Goal: Browse casually: Explore the website without a specific task or goal

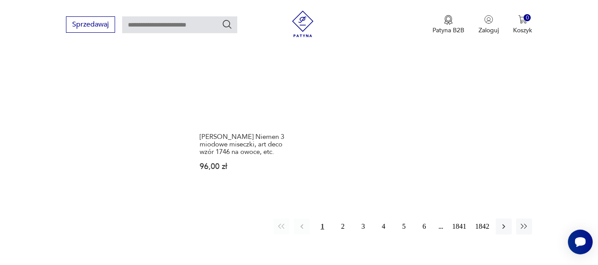
scroll to position [1168, 0]
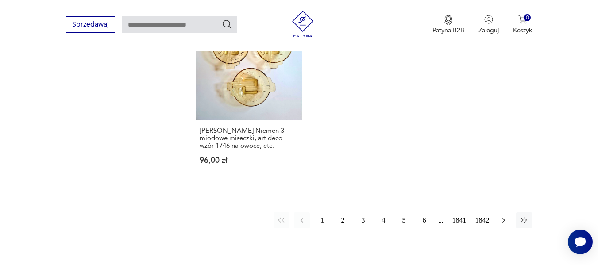
click at [501, 218] on icon "button" at bounding box center [504, 220] width 9 height 9
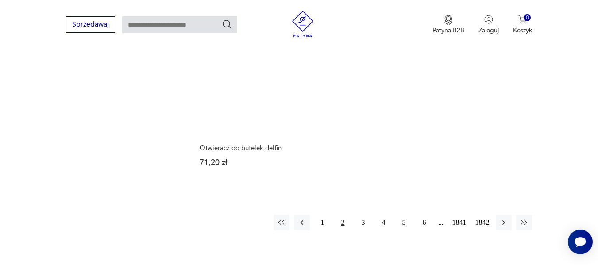
scroll to position [1160, 0]
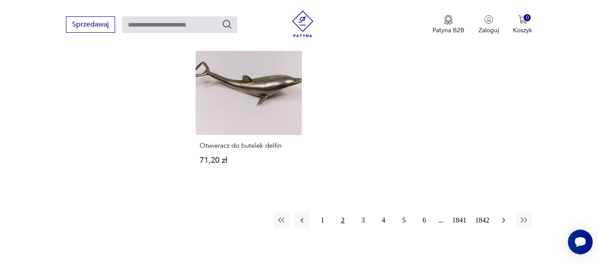
click at [506, 216] on icon "button" at bounding box center [504, 220] width 9 height 9
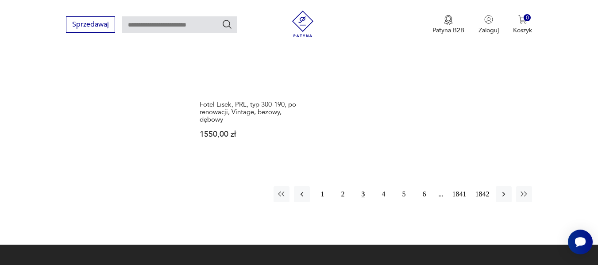
scroll to position [1249, 0]
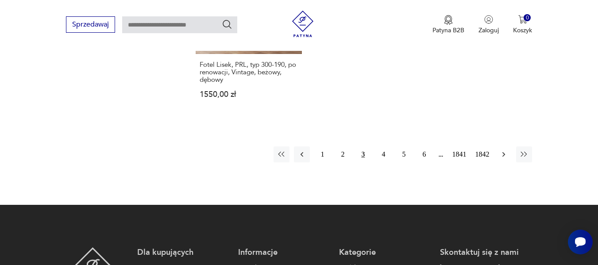
click at [502, 150] on icon "button" at bounding box center [504, 154] width 9 height 9
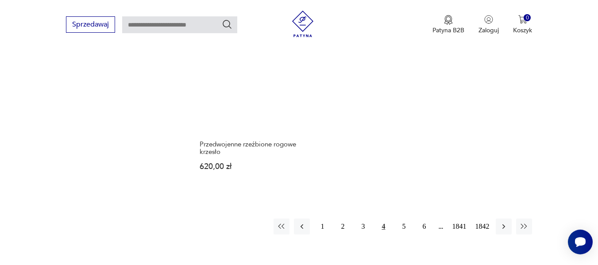
scroll to position [1196, 0]
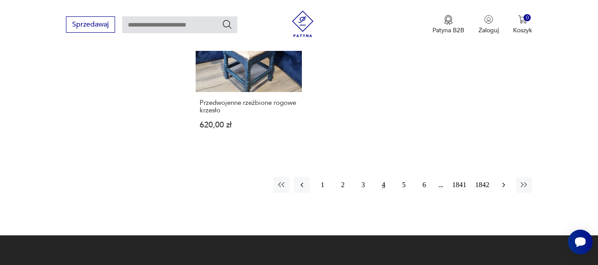
click at [504, 181] on icon "button" at bounding box center [504, 185] width 9 height 9
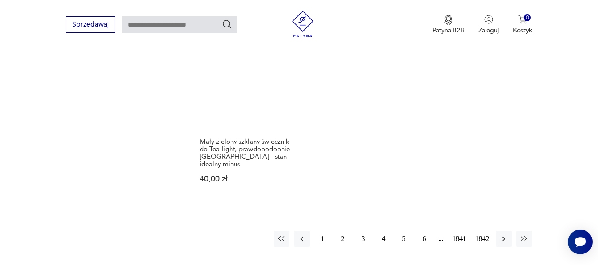
scroll to position [1196, 0]
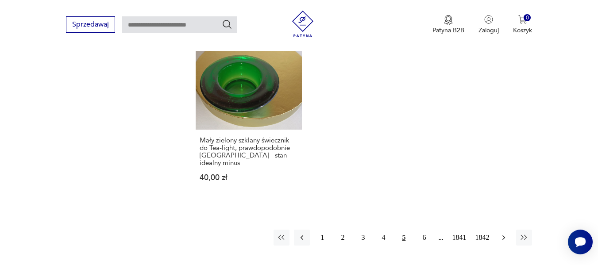
click at [508, 233] on icon "button" at bounding box center [504, 237] width 9 height 9
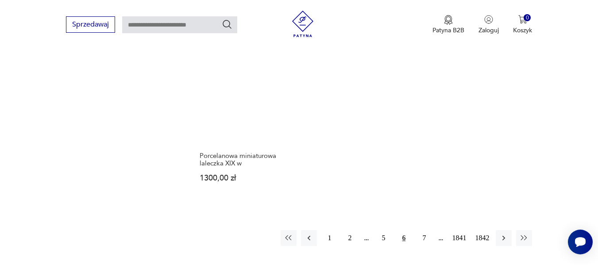
scroll to position [1160, 0]
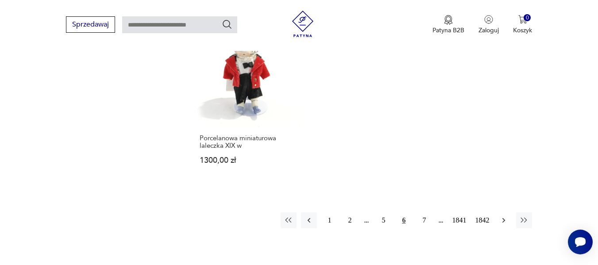
click at [504, 218] on icon "button" at bounding box center [504, 220] width 3 height 5
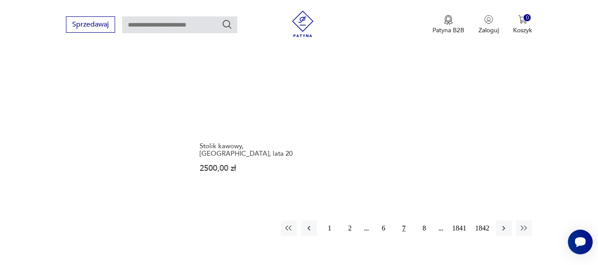
scroll to position [1160, 0]
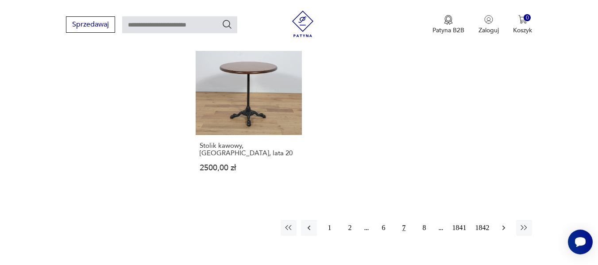
click at [503, 224] on icon "button" at bounding box center [504, 228] width 9 height 9
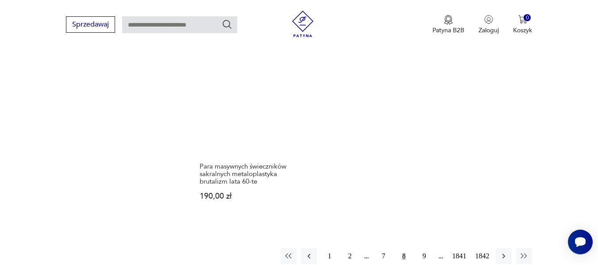
scroll to position [1249, 0]
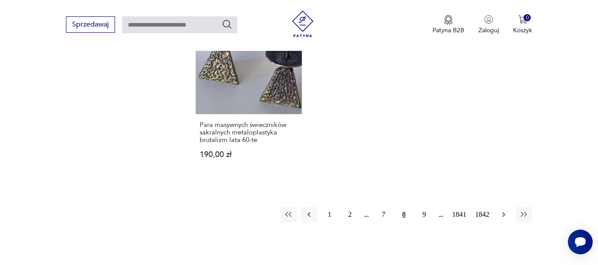
click at [507, 210] on icon "button" at bounding box center [504, 214] width 9 height 9
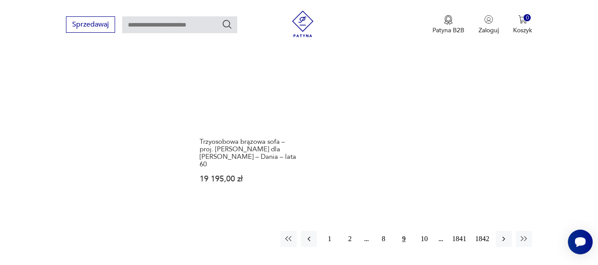
scroll to position [1196, 0]
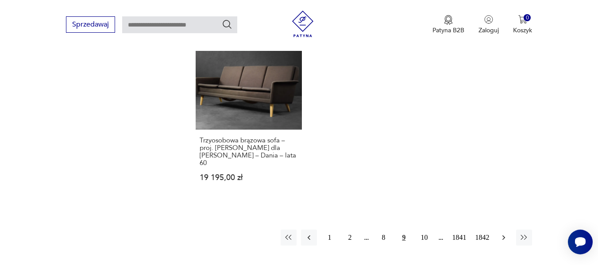
click at [500, 233] on icon "button" at bounding box center [504, 237] width 9 height 9
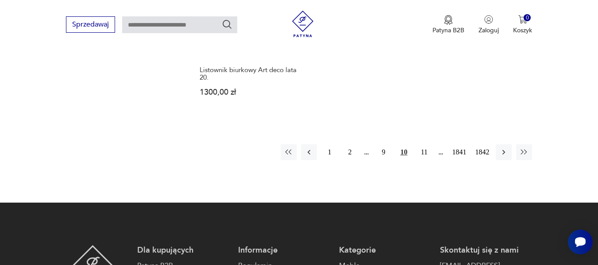
scroll to position [1221, 0]
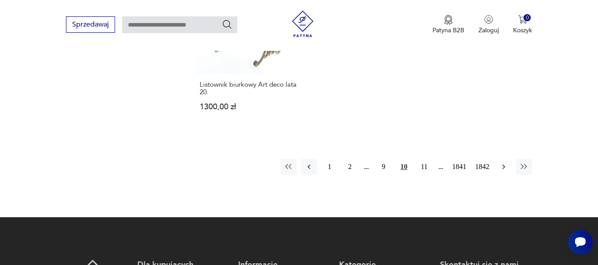
click at [506, 163] on icon "button" at bounding box center [504, 167] width 9 height 9
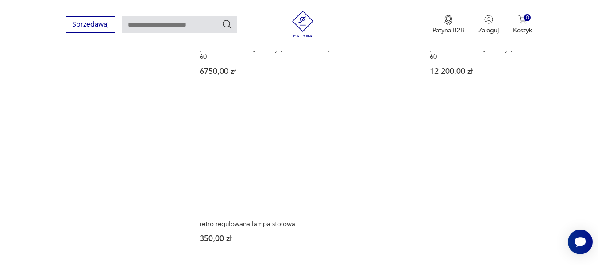
scroll to position [1092, 0]
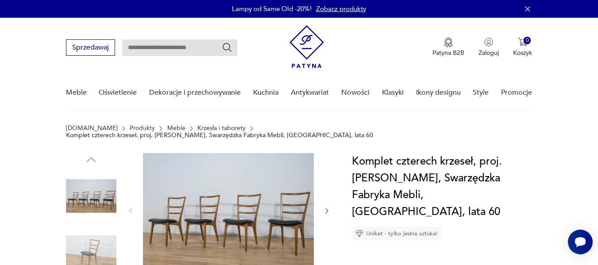
click at [200, 199] on img at bounding box center [228, 210] width 171 height 114
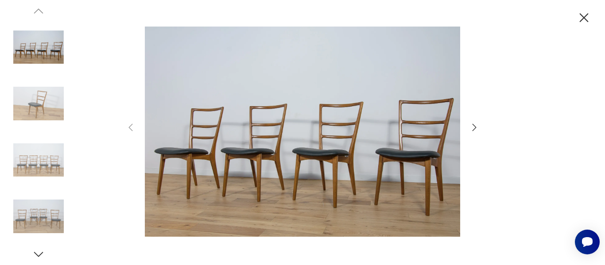
click at [473, 127] on icon "button" at bounding box center [474, 127] width 11 height 11
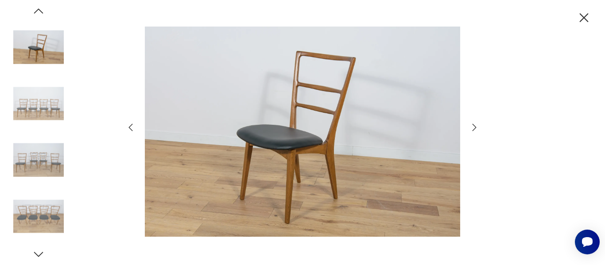
click at [473, 127] on icon "button" at bounding box center [474, 127] width 11 height 11
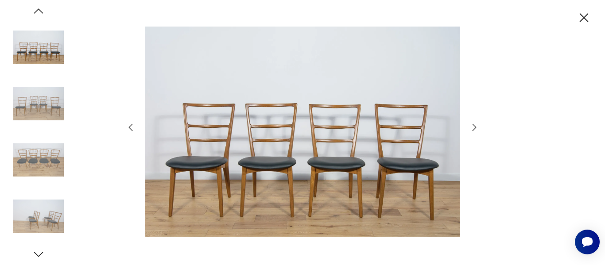
click at [473, 127] on icon "button" at bounding box center [474, 127] width 11 height 11
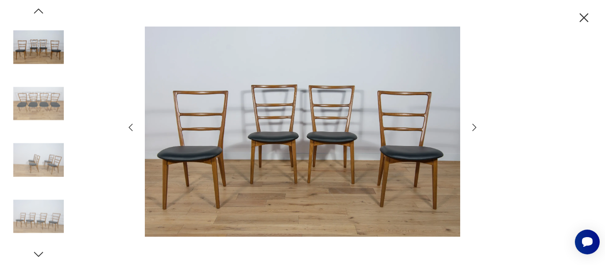
click at [473, 127] on icon "button" at bounding box center [474, 127] width 11 height 11
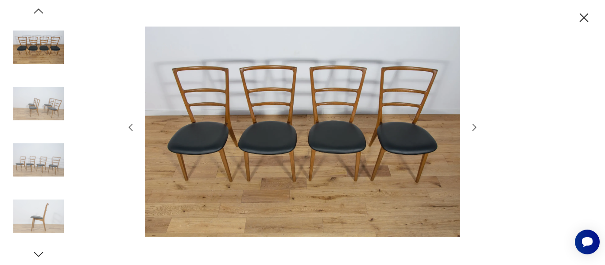
click at [473, 127] on icon "button" at bounding box center [474, 127] width 11 height 11
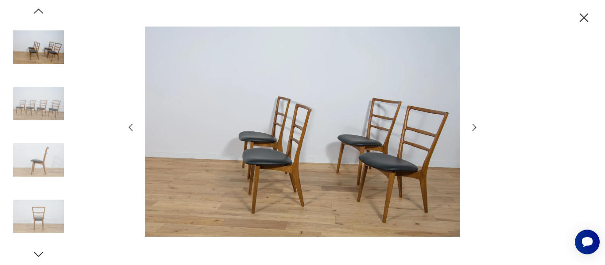
click at [473, 127] on icon "button" at bounding box center [474, 127] width 11 height 11
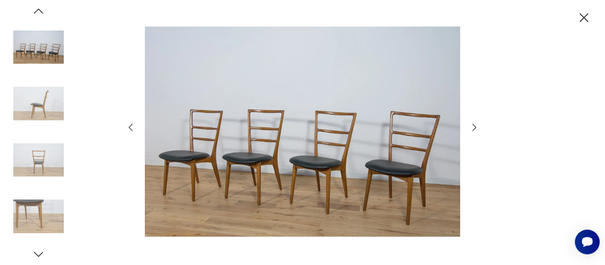
click at [473, 127] on icon "button" at bounding box center [474, 127] width 11 height 11
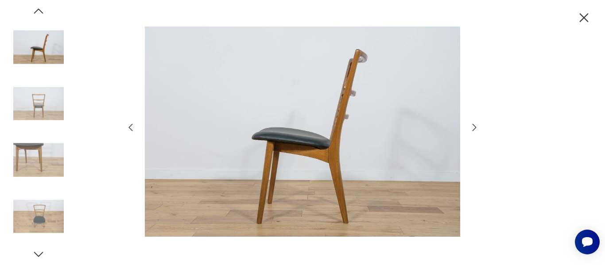
click at [473, 127] on icon "button" at bounding box center [474, 127] width 11 height 11
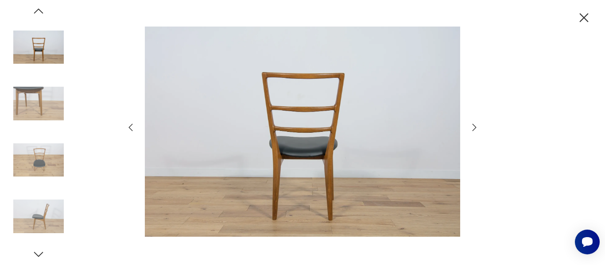
click at [473, 127] on icon "button" at bounding box center [474, 127] width 11 height 11
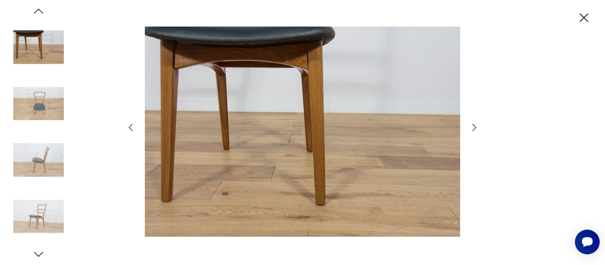
click at [473, 127] on icon "button" at bounding box center [474, 127] width 11 height 11
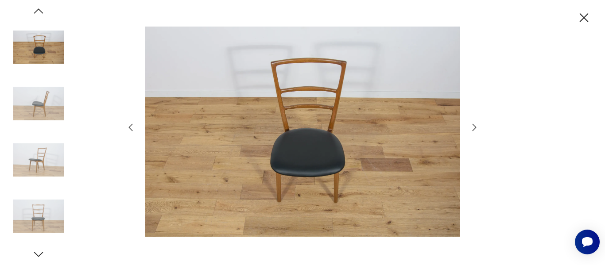
click at [473, 127] on icon "button" at bounding box center [474, 127] width 11 height 11
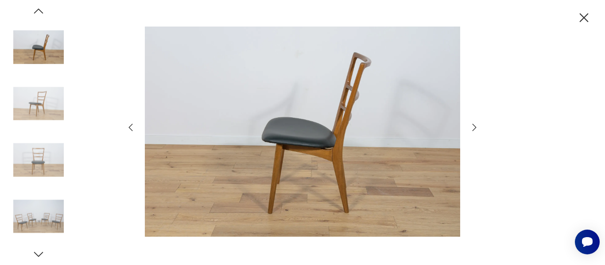
click at [473, 127] on icon "button" at bounding box center [474, 127] width 11 height 11
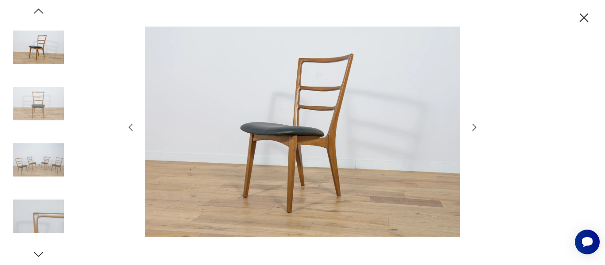
click at [473, 127] on icon "button" at bounding box center [474, 127] width 11 height 11
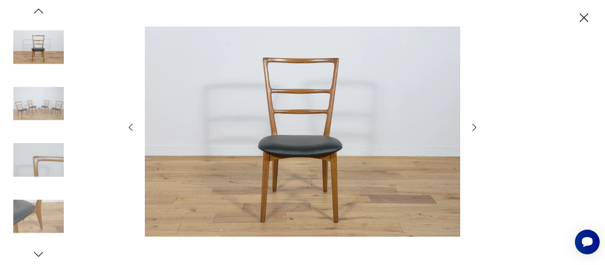
click at [473, 127] on icon "button" at bounding box center [474, 127] width 11 height 11
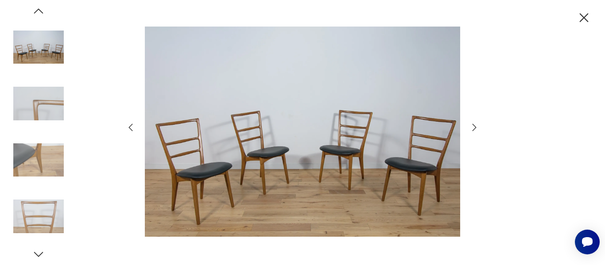
click at [473, 127] on icon "button" at bounding box center [474, 127] width 11 height 11
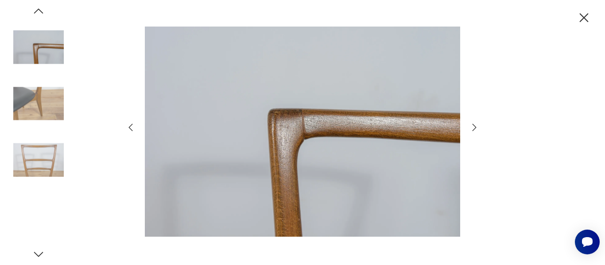
click at [473, 127] on icon "button" at bounding box center [474, 127] width 11 height 11
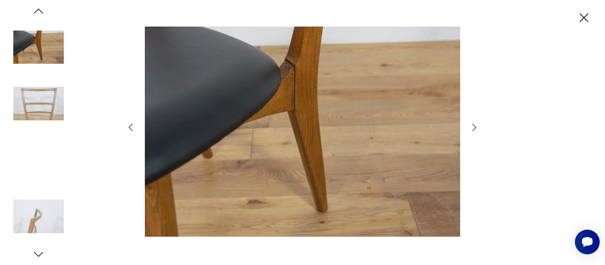
click at [473, 127] on icon "button" at bounding box center [474, 127] width 11 height 11
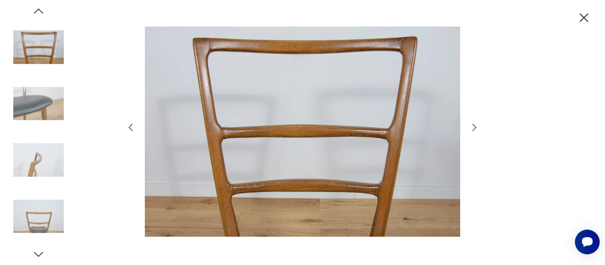
click at [473, 127] on icon "button" at bounding box center [474, 127] width 11 height 11
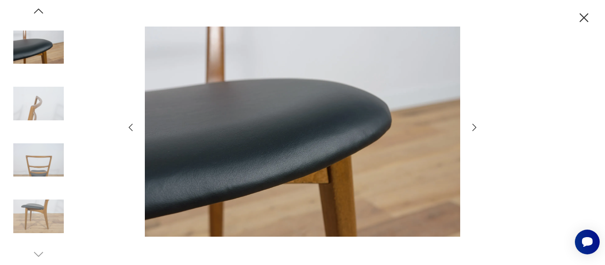
click at [473, 127] on icon "button" at bounding box center [474, 127] width 11 height 11
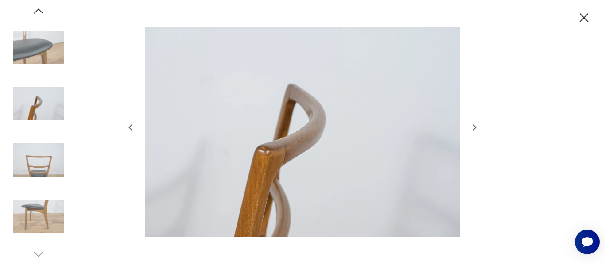
click at [473, 127] on icon "button" at bounding box center [474, 127] width 11 height 11
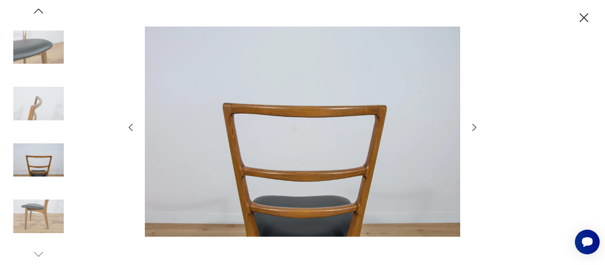
click at [473, 127] on icon "button" at bounding box center [474, 127] width 11 height 11
